Goal: Task Accomplishment & Management: Manage account settings

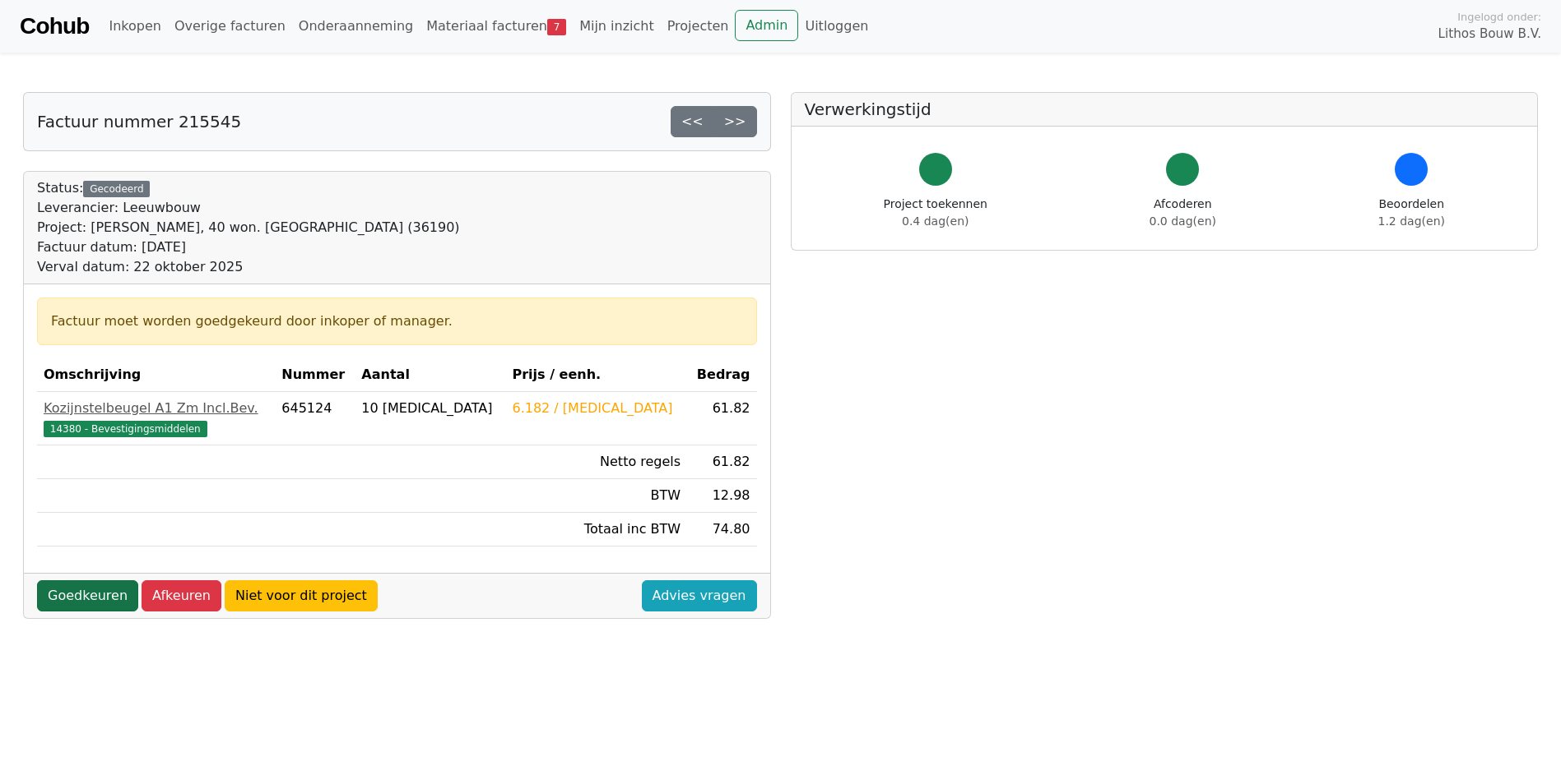
click at [84, 597] on link "Goedkeuren" at bounding box center [87, 595] width 101 height 31
click at [75, 598] on link "Goedkeuren" at bounding box center [87, 595] width 101 height 31
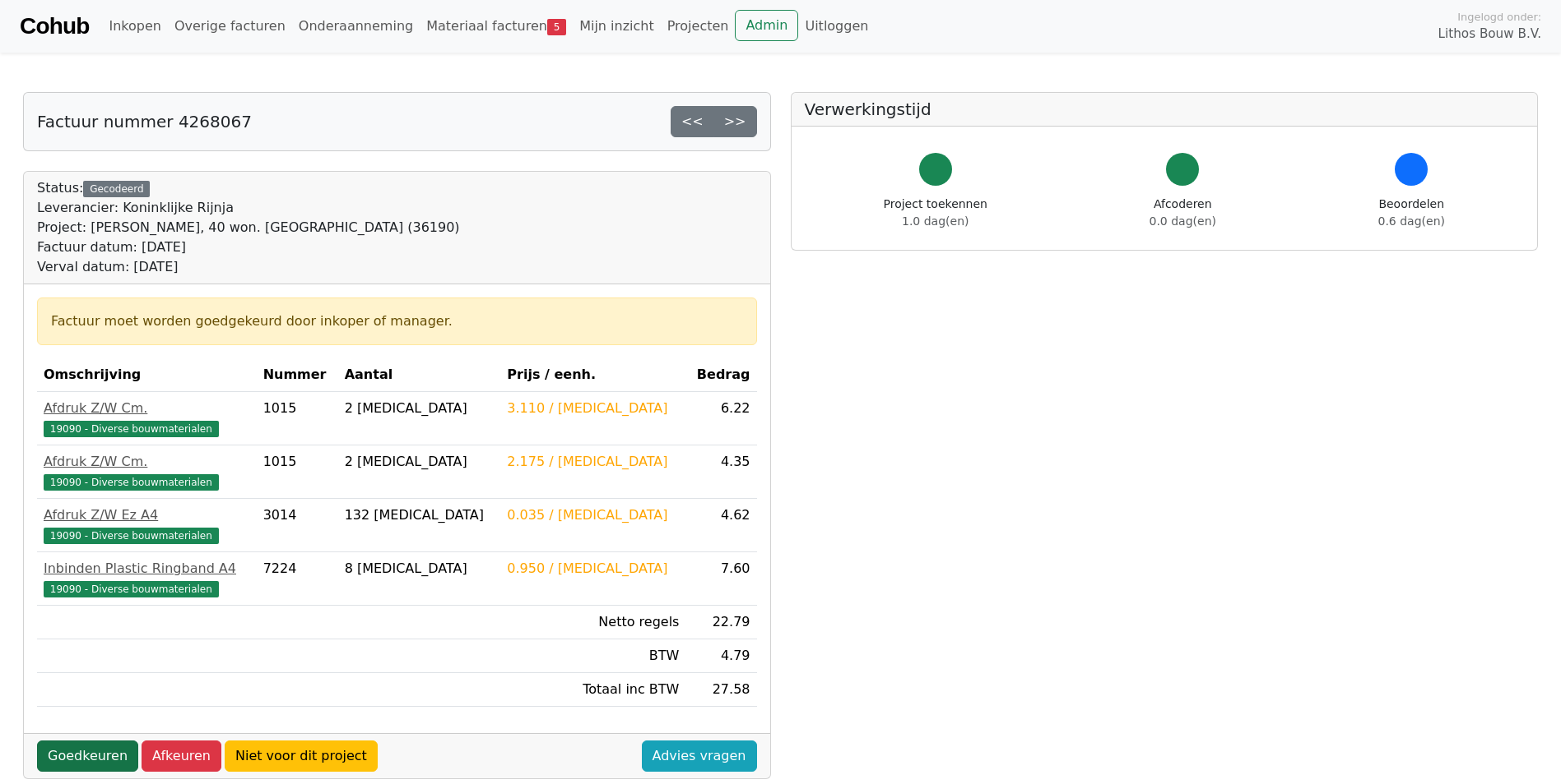
click at [74, 757] on link "Goedkeuren" at bounding box center [87, 756] width 101 height 31
